Goal: Navigation & Orientation: Find specific page/section

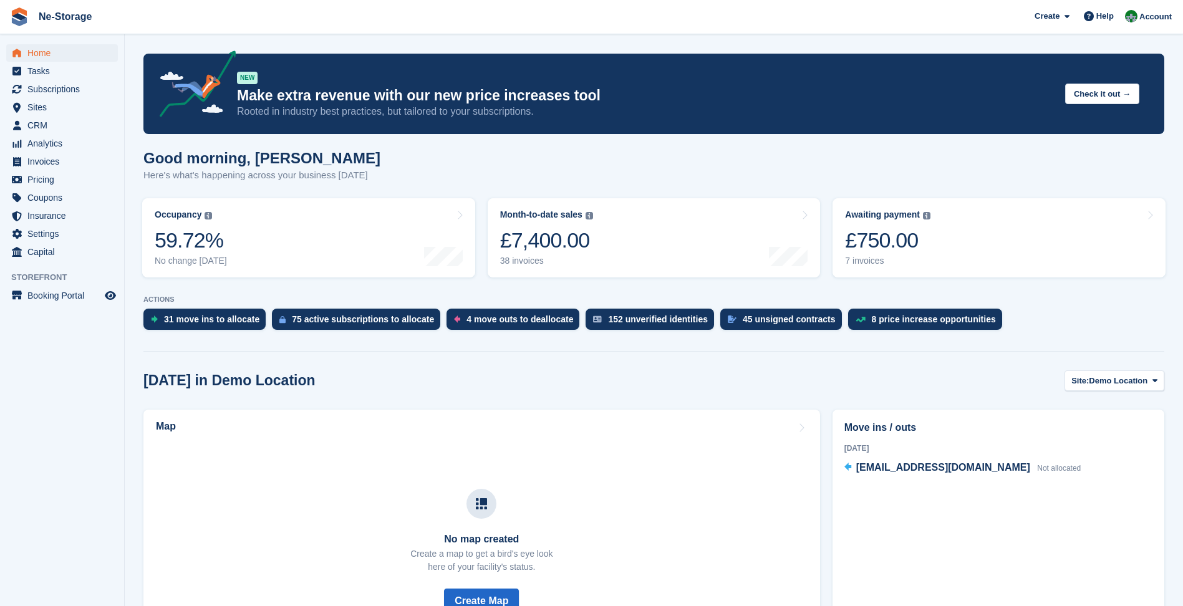
click at [216, 18] on span "Ne-Storage Create Subscription Invoice Contact Deal Discount Page Help Chat Sup…" at bounding box center [591, 17] width 1183 height 34
